Goal: Navigation & Orientation: Go to known website

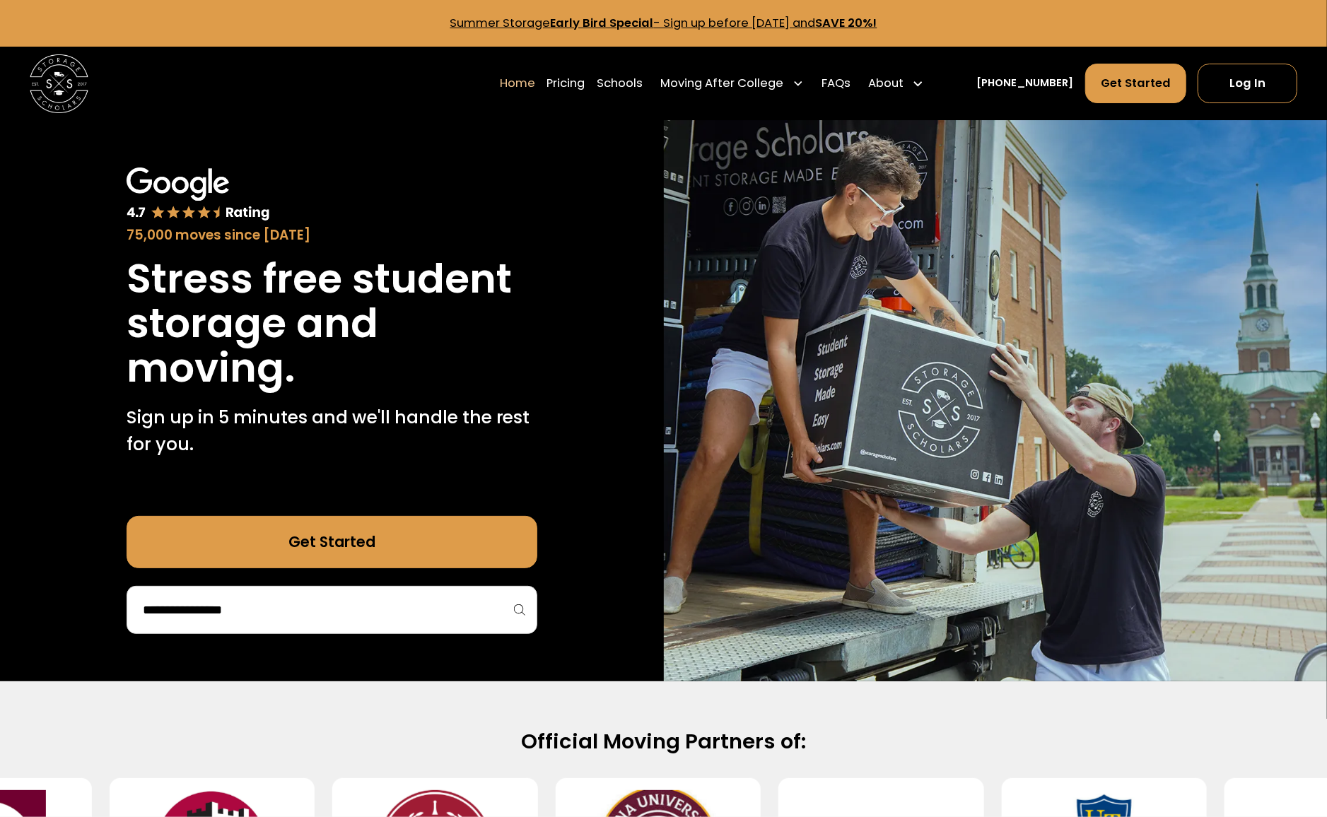
drag, startPoint x: 1233, startPoint y: 83, endPoint x: 1111, endPoint y: 3, distance: 146.4
click at [1233, 83] on link "Log In" at bounding box center [1247, 84] width 100 height 40
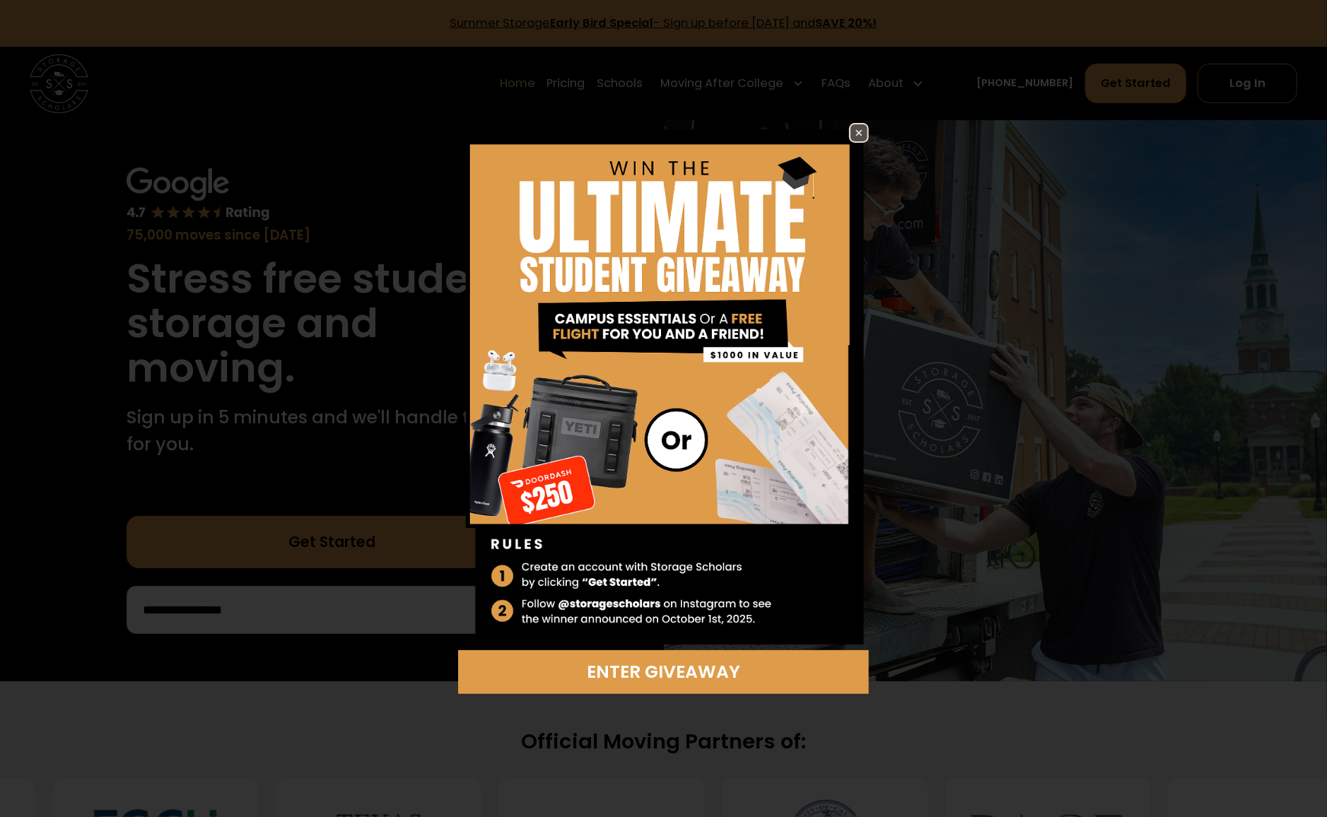
drag, startPoint x: 926, startPoint y: 400, endPoint x: 377, endPoint y: 27, distance: 664.0
click at [377, 27] on div "Enter Giveaway" at bounding box center [663, 408] width 1327 height 817
drag, startPoint x: 863, startPoint y: 135, endPoint x: 905, endPoint y: 129, distance: 42.9
click at [862, 135] on img at bounding box center [858, 132] width 17 height 17
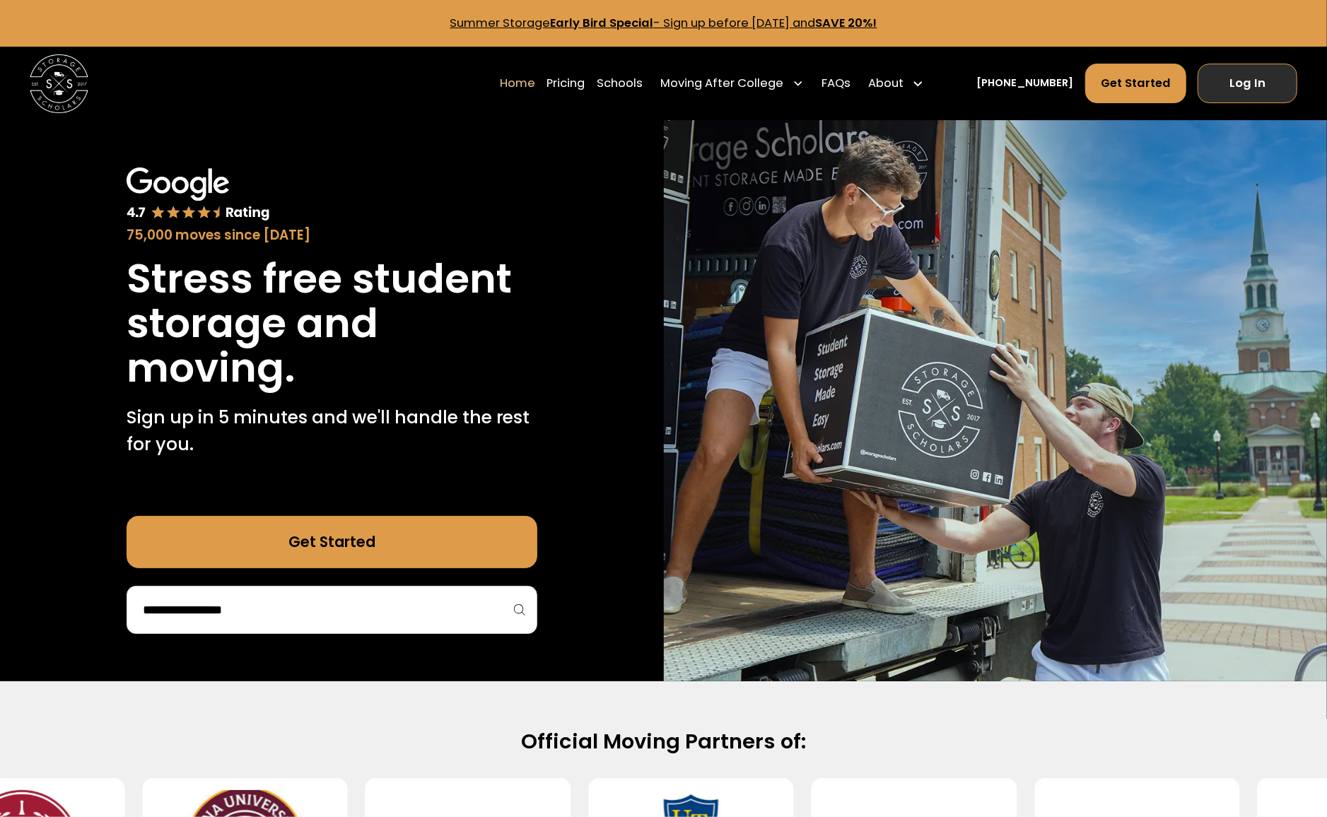
click at [1245, 101] on link "Log In" at bounding box center [1247, 84] width 100 height 40
